Goal: Use online tool/utility: Utilize a website feature to perform a specific function

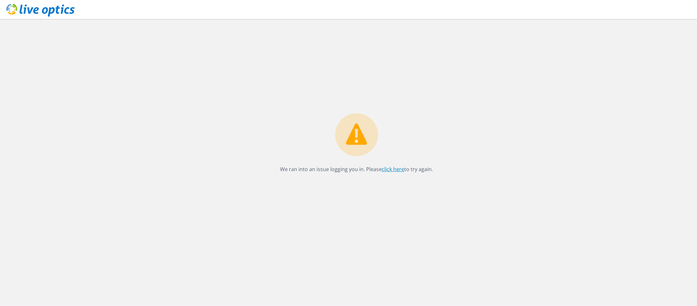
click at [393, 170] on link "click here" at bounding box center [393, 169] width 23 height 7
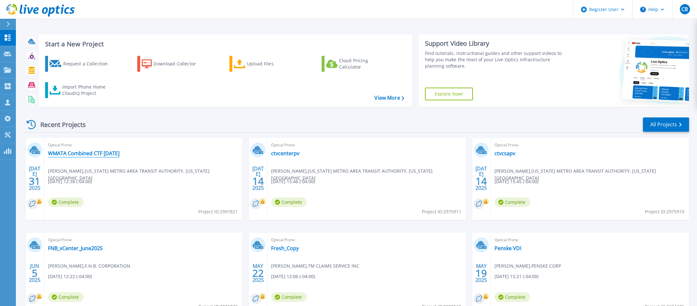
click at [79, 154] on link "WMATA Combined CTF 7/14/25" at bounding box center [84, 153] width 72 height 6
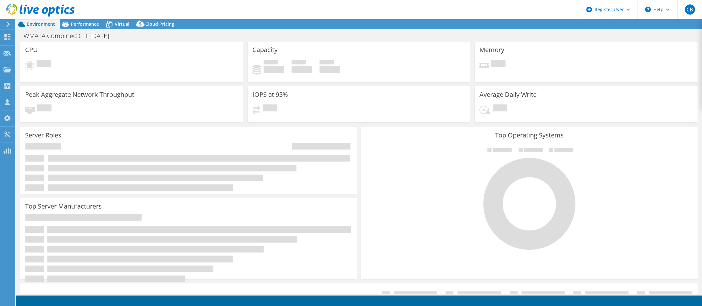
select select "USD"
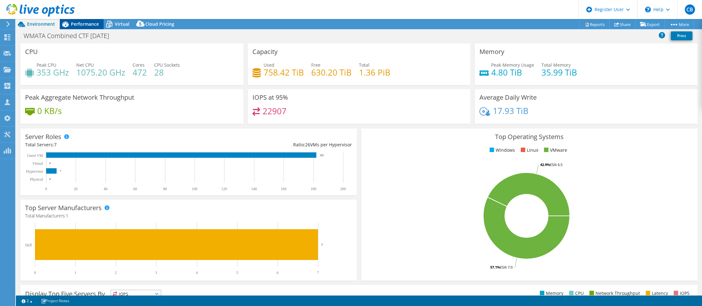
click at [84, 25] on span "Performance" at bounding box center [85, 24] width 28 height 6
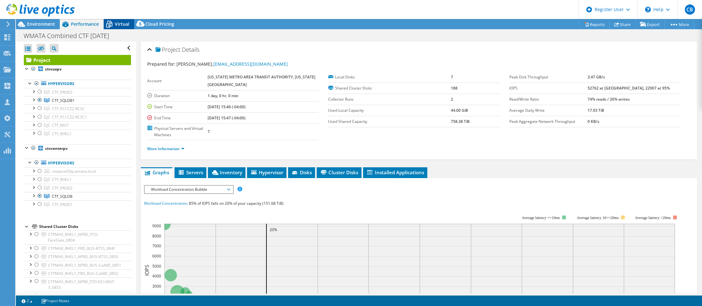
click at [122, 25] on span "Virtual" at bounding box center [122, 24] width 15 height 6
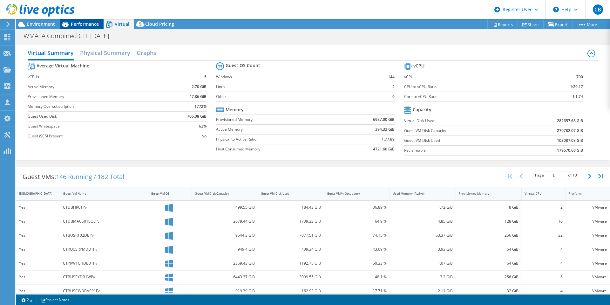
click at [79, 23] on span "Performance" at bounding box center [85, 24] width 28 height 6
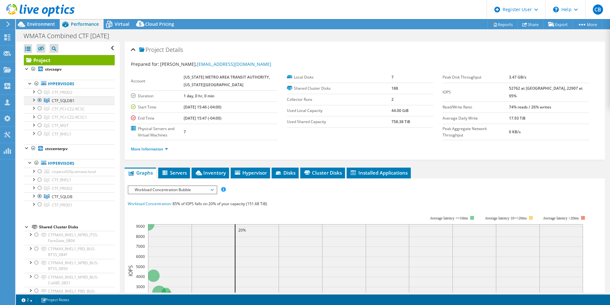
click at [40, 100] on div at bounding box center [40, 100] width 6 height 8
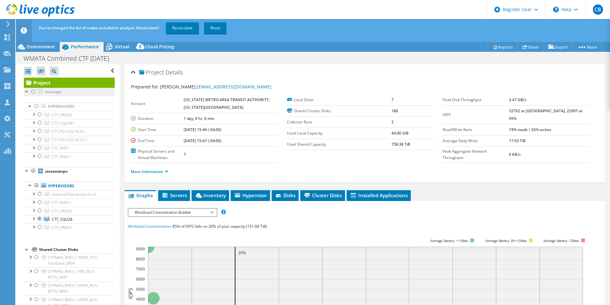
click at [40, 92] on li "ctvcsapv Hypervisors CTF_PROD2 ctvpesxi116p.wmata.local" at bounding box center [69, 127] width 91 height 79
drag, startPoint x: 39, startPoint y: 113, endPoint x: 41, endPoint y: 119, distance: 5.3
click at [40, 113] on div at bounding box center [40, 115] width 6 height 8
click at [37, 106] on div at bounding box center [36, 106] width 6 height 8
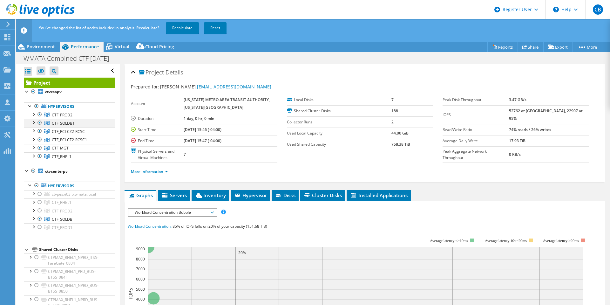
click at [41, 122] on div at bounding box center [40, 123] width 6 height 8
click at [36, 184] on div at bounding box center [36, 185] width 6 height 8
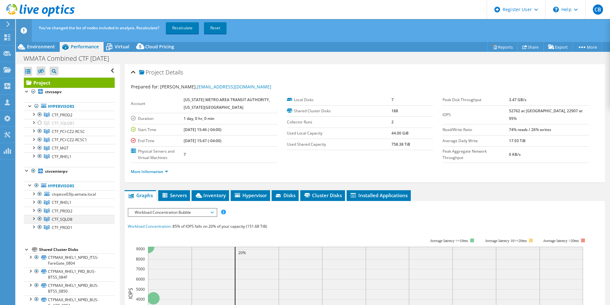
click at [40, 216] on div at bounding box center [40, 219] width 6 height 8
click at [187, 30] on link "Recalculate" at bounding box center [182, 27] width 33 height 11
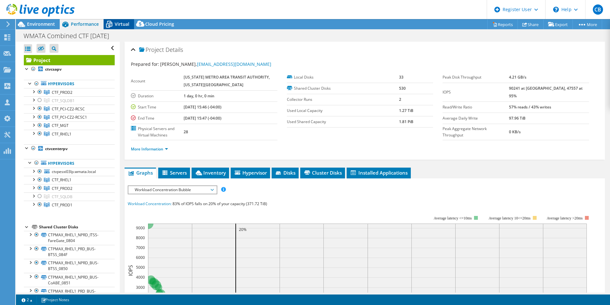
click at [117, 23] on span "Virtual" at bounding box center [122, 24] width 15 height 6
